Goal: Navigation & Orientation: Find specific page/section

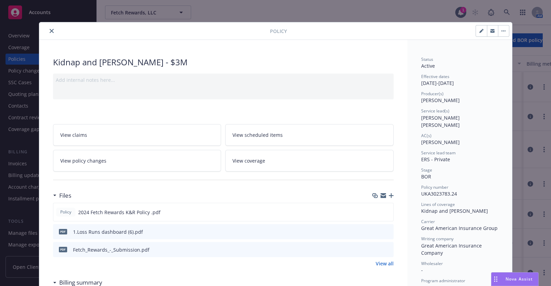
click at [50, 29] on icon "close" at bounding box center [52, 31] width 4 height 4
